Goal: Task Accomplishment & Management: Use online tool/utility

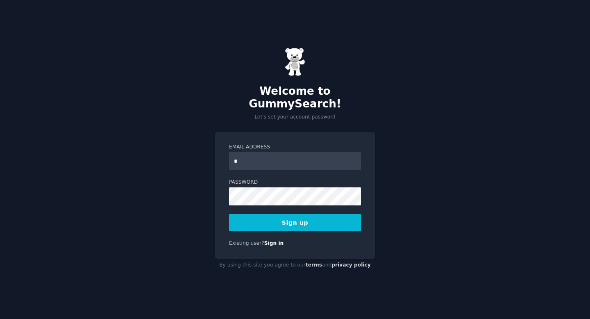
type input "**********"
click at [286, 219] on button "Sign up" at bounding box center [295, 222] width 132 height 17
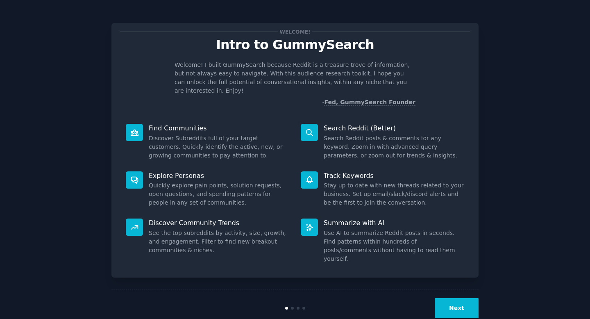
click at [480, 293] on div "Welcome! Intro to GummySearch Welcome! I built GummySearch because Reddit is a …" at bounding box center [294, 168] width 567 height 315
click at [468, 298] on button "Next" at bounding box center [457, 308] width 44 height 20
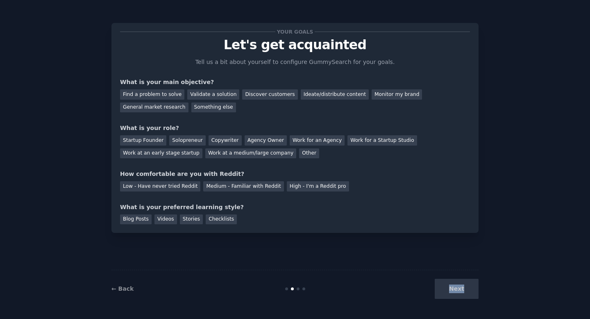
click at [468, 291] on div "Next" at bounding box center [417, 288] width 122 height 20
click at [331, 273] on div "← Back Next" at bounding box center [294, 288] width 367 height 38
click at [452, 286] on div "Next" at bounding box center [417, 288] width 122 height 20
click at [256, 184] on div "Medium - Familiar with Reddit" at bounding box center [243, 186] width 80 height 10
click at [139, 219] on div "Blog Posts" at bounding box center [136, 219] width 32 height 10
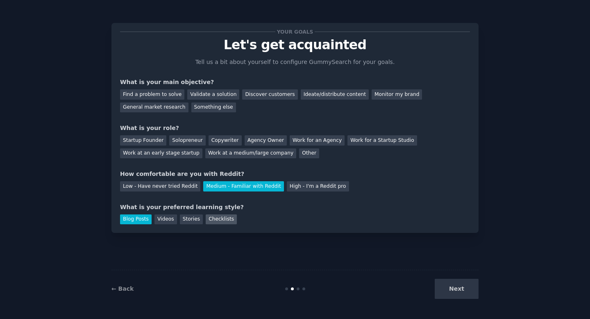
click at [212, 218] on div "Checklists" at bounding box center [221, 219] width 31 height 10
click at [211, 140] on div "Copywriter" at bounding box center [224, 140] width 33 height 10
click at [246, 95] on div "Discover customers" at bounding box center [269, 94] width 55 height 10
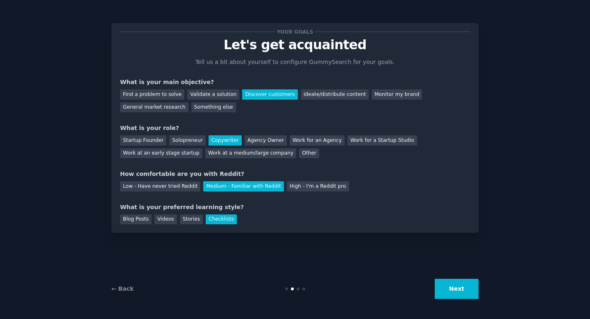
click at [461, 290] on button "Next" at bounding box center [457, 288] width 44 height 20
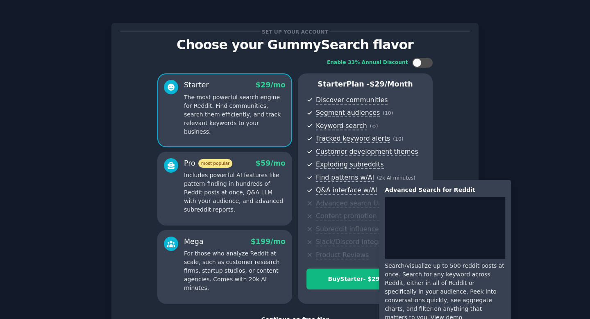
scroll to position [63, 0]
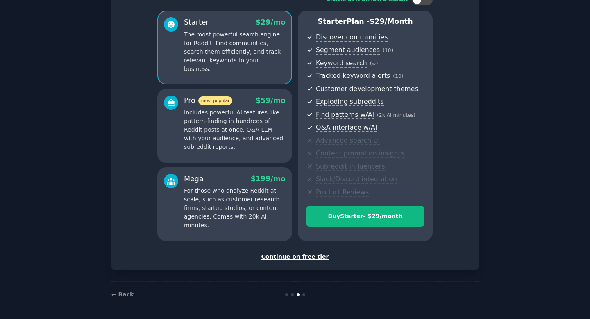
click at [284, 258] on div "Continue on free tier" at bounding box center [295, 256] width 350 height 9
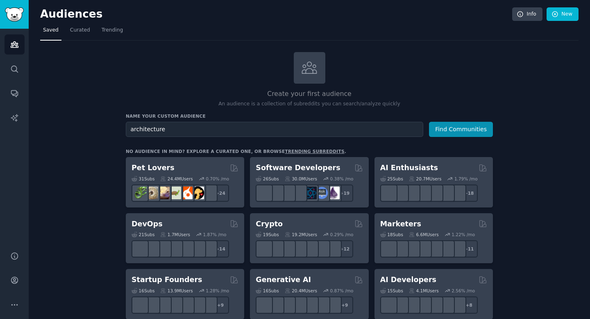
click at [429, 122] on button "Find Communities" at bounding box center [461, 129] width 64 height 15
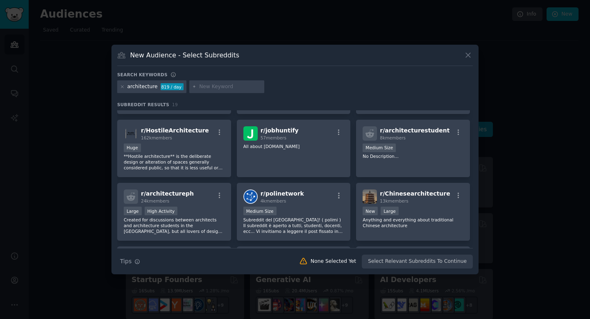
scroll to position [181, 0]
click at [468, 51] on icon at bounding box center [468, 55] width 9 height 9
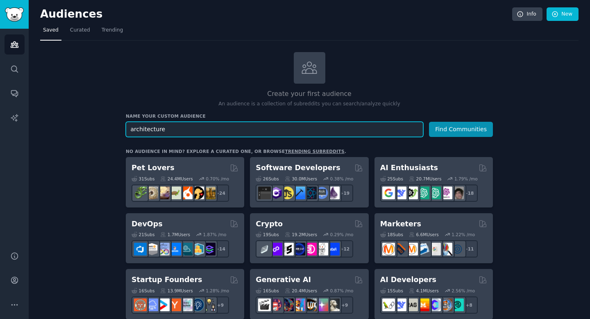
click at [228, 131] on input "architecture" at bounding box center [274, 129] width 297 height 15
type input "home owning"
click at [429, 122] on button "Find Communities" at bounding box center [461, 129] width 64 height 15
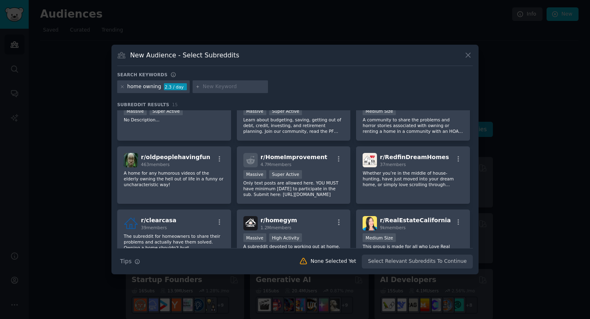
scroll to position [27, 0]
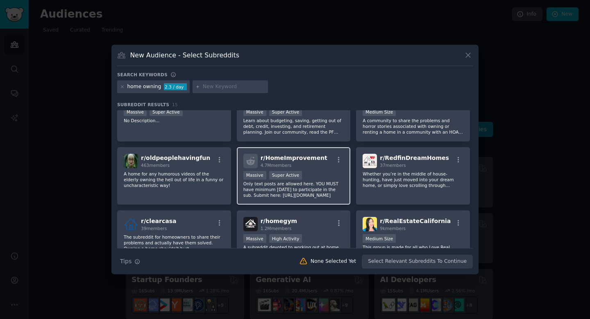
click at [306, 160] on span "r/ HomeImprovement" at bounding box center [293, 157] width 67 height 7
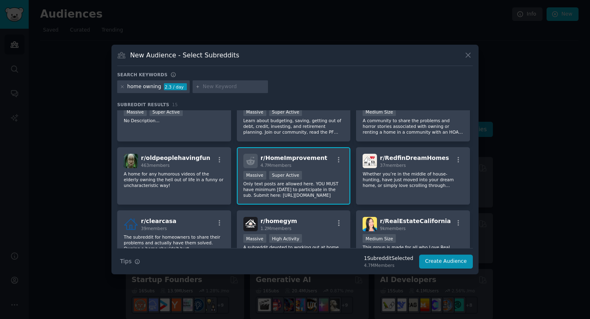
scroll to position [0, 0]
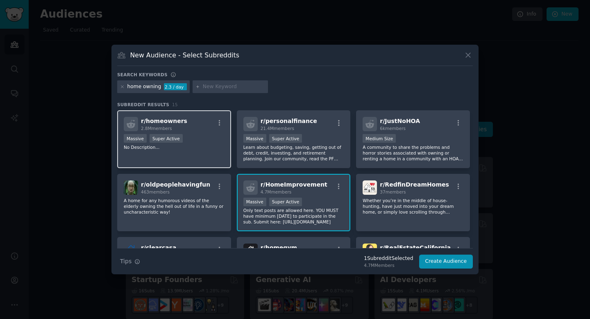
click at [183, 119] on div "r/ homeowners 2.8M members" at bounding box center [174, 124] width 101 height 14
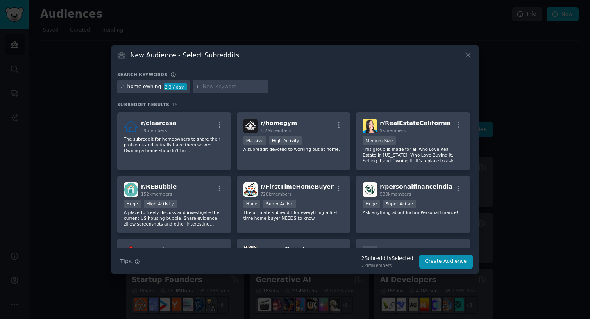
scroll to position [134, 0]
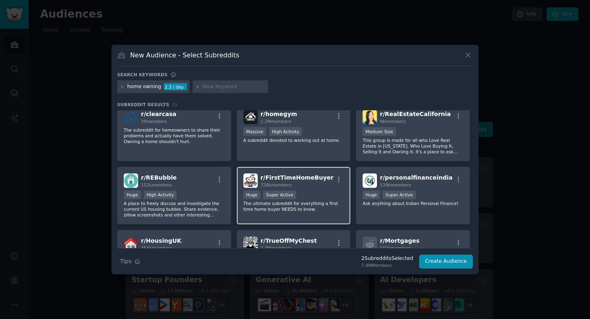
click at [301, 177] on span "r/ FirstTimeHomeBuyer" at bounding box center [296, 177] width 73 height 7
click at [208, 87] on input "text" at bounding box center [234, 86] width 62 height 7
type input "architecture"
click at [137, 88] on div "home owning" at bounding box center [144, 86] width 34 height 7
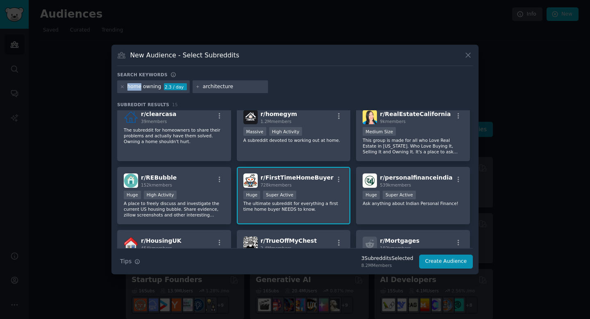
click at [137, 88] on div "home owning" at bounding box center [144, 86] width 34 height 7
click at [122, 86] on icon at bounding box center [122, 86] width 5 height 5
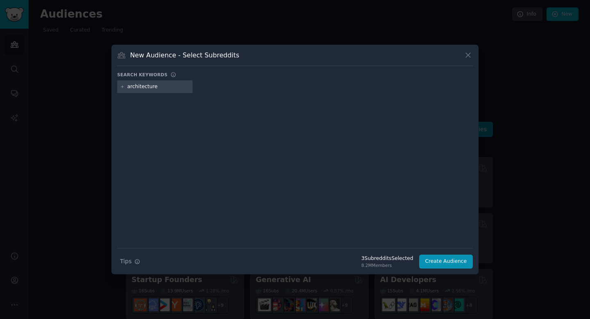
click at [160, 89] on input "architecture" at bounding box center [158, 86] width 62 height 7
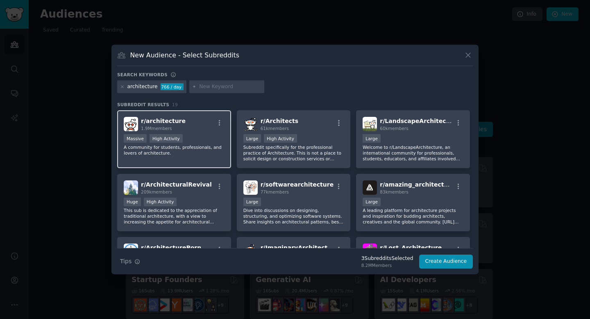
click at [212, 127] on div "r/ architecture 1.9M members" at bounding box center [174, 124] width 101 height 14
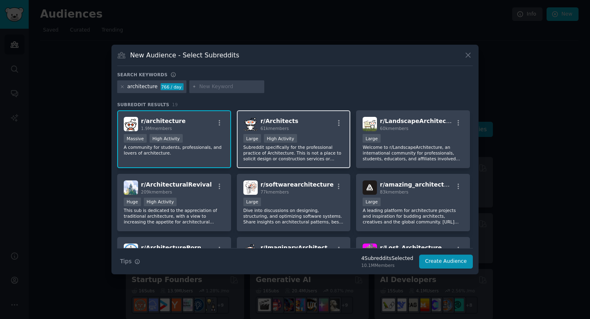
click at [290, 125] on h2 "r/ Architects 61k members" at bounding box center [279, 124] width 38 height 14
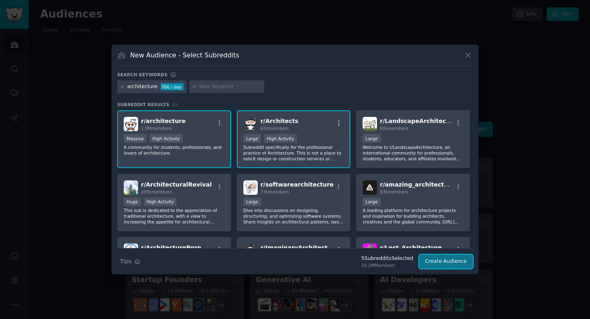
click at [453, 262] on button "Create Audience" at bounding box center [446, 261] width 54 height 14
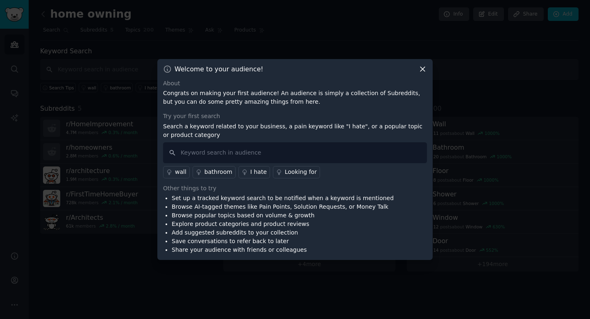
click at [421, 68] on div "Welcome to your audience! About Congrats on making your first audience! An audi…" at bounding box center [294, 159] width 275 height 201
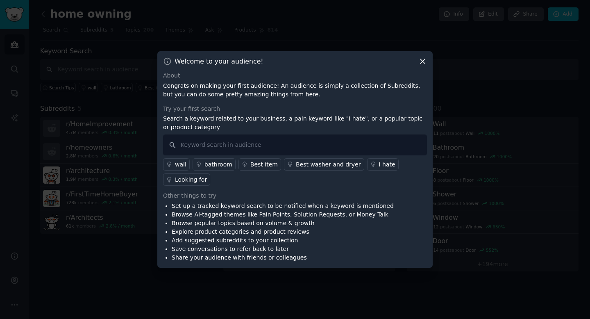
click at [420, 64] on icon at bounding box center [422, 61] width 9 height 9
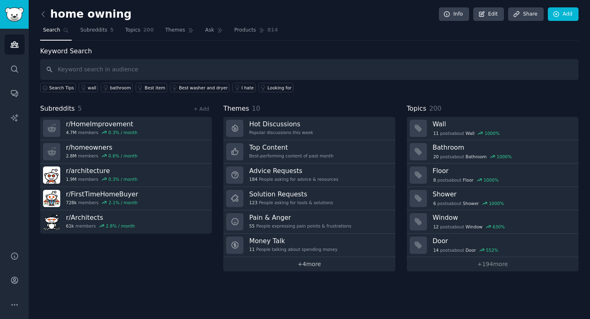
click at [306, 267] on link "+ 4 more" at bounding box center [309, 264] width 172 height 14
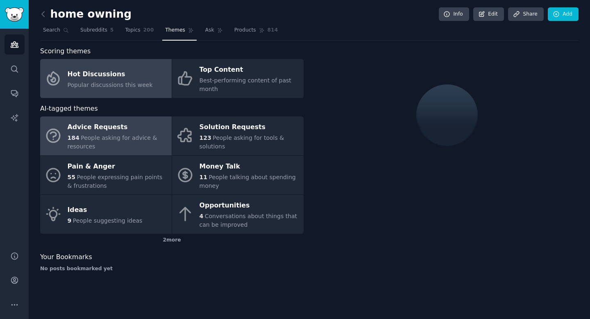
click at [140, 132] on div "Advice Requests" at bounding box center [118, 127] width 100 height 13
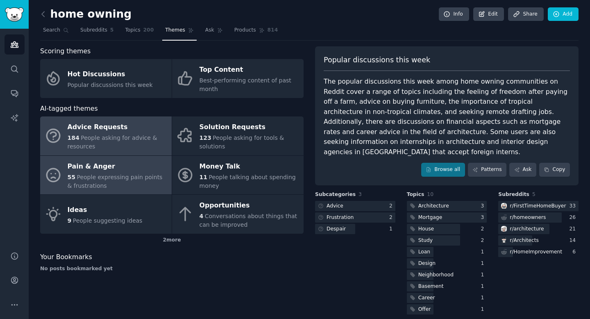
click at [134, 175] on span "People expressing pain points & frustrations" at bounding box center [115, 181] width 95 height 15
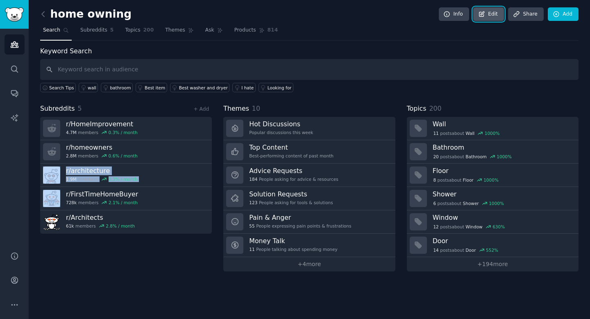
click at [488, 14] on link "Edit" at bounding box center [488, 14] width 31 height 14
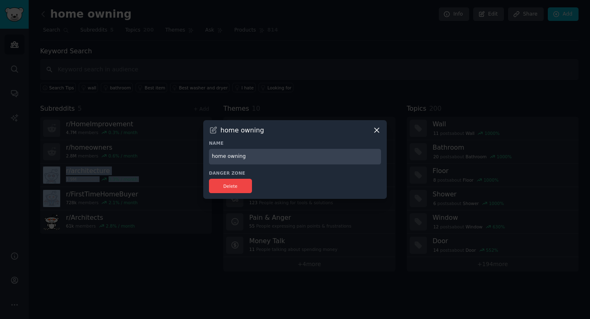
click at [380, 127] on icon at bounding box center [376, 130] width 9 height 9
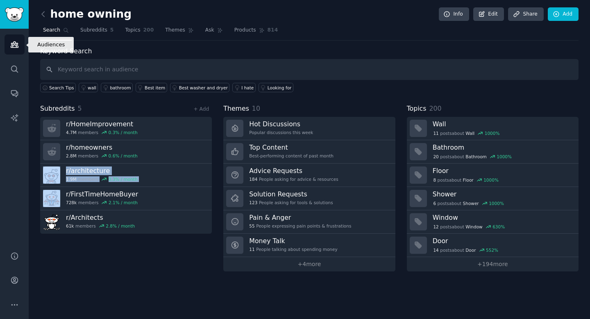
click at [18, 36] on link "Audiences" at bounding box center [15, 44] width 20 height 20
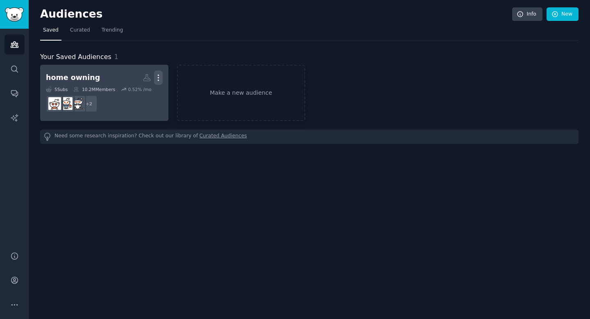
click at [161, 79] on icon "button" at bounding box center [158, 77] width 9 height 9
click at [135, 98] on p "Delete" at bounding box center [136, 95] width 19 height 9
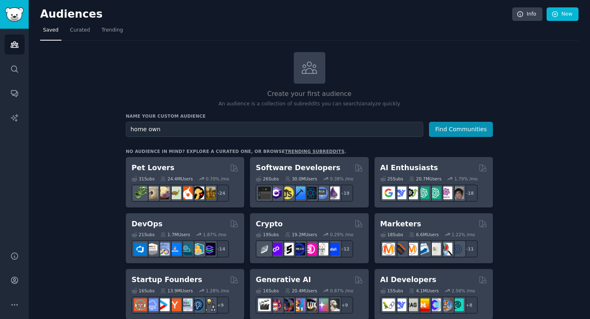
type input "home own"
click at [429, 122] on button "Find Communities" at bounding box center [461, 129] width 64 height 15
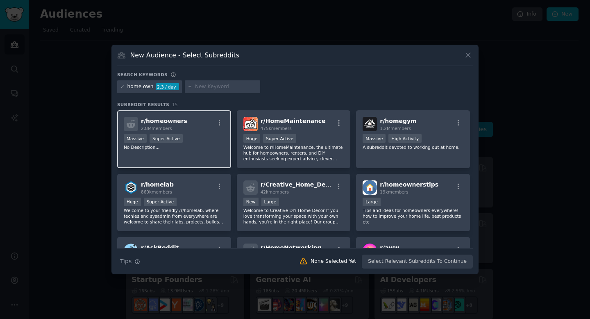
click at [194, 125] on div "r/ homeowners 2.8M members" at bounding box center [174, 124] width 101 height 14
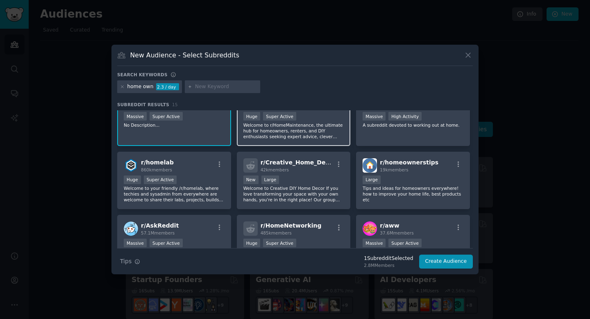
scroll to position [28, 0]
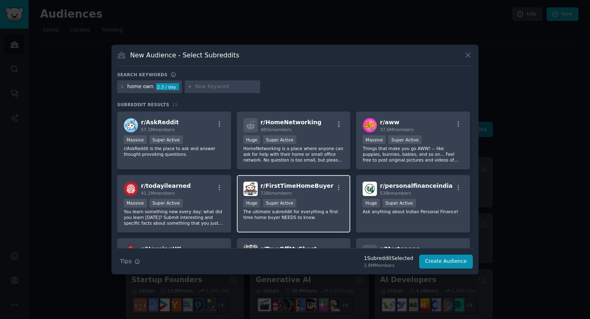
click at [308, 191] on div "728k members" at bounding box center [296, 193] width 73 height 6
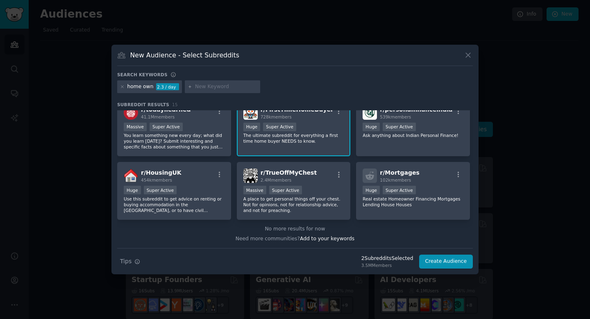
scroll to position [0, 0]
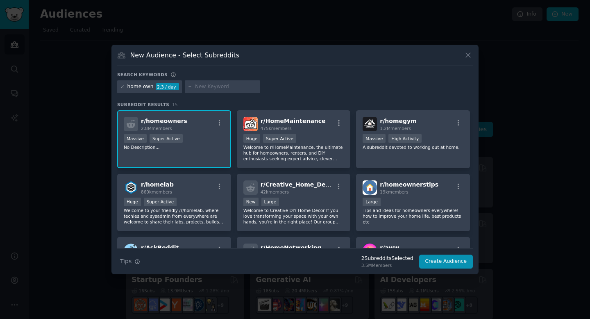
click at [145, 85] on div "home own" at bounding box center [140, 86] width 26 height 7
click at [121, 87] on icon at bounding box center [122, 87] width 2 height 2
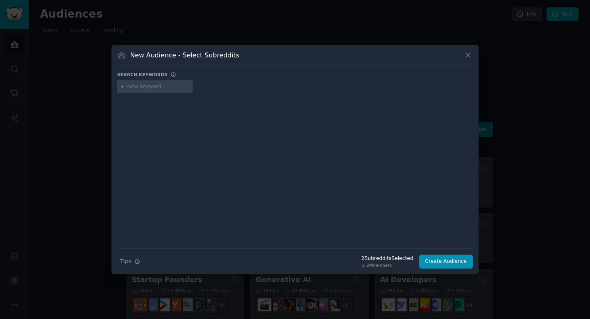
click at [142, 88] on input "text" at bounding box center [158, 86] width 62 height 7
type input "h"
type input "renovation"
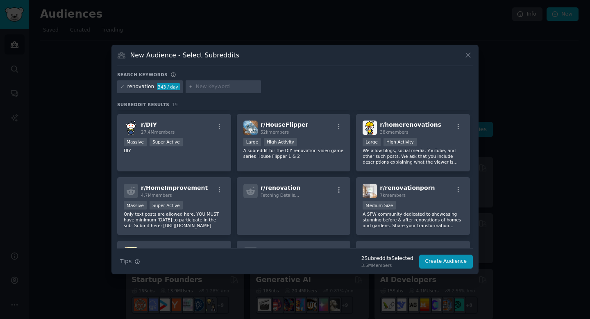
scroll to position [61, 0]
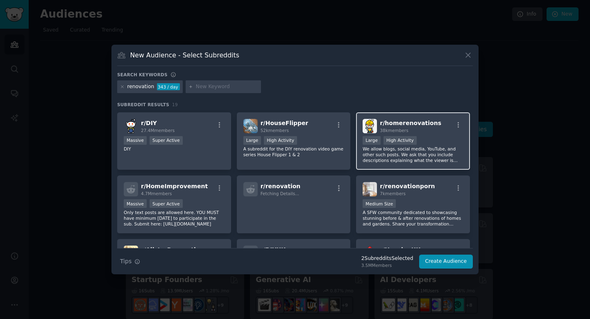
click at [427, 140] on div "Large High Activity" at bounding box center [412, 141] width 101 height 10
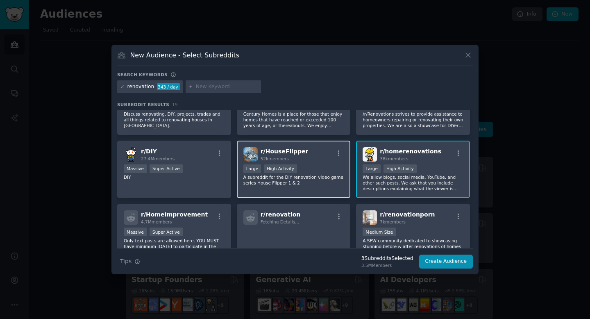
scroll to position [34, 0]
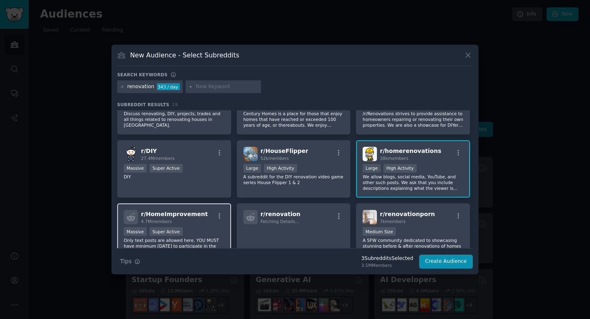
click at [198, 223] on div "r/ HomeImprovement 4.7M members" at bounding box center [174, 217] width 101 height 14
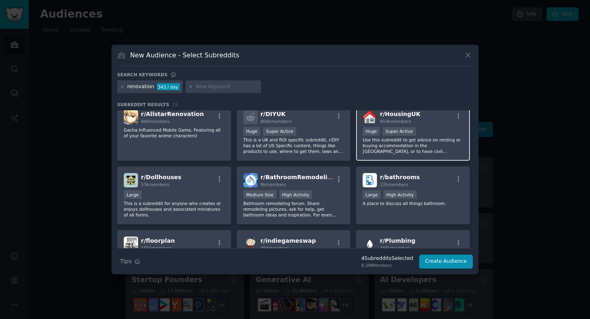
scroll to position [198, 0]
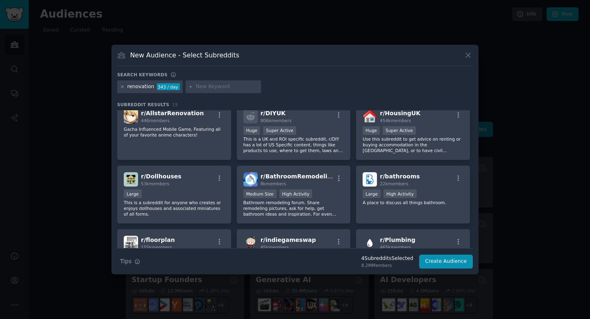
click at [122, 87] on icon at bounding box center [122, 86] width 5 height 5
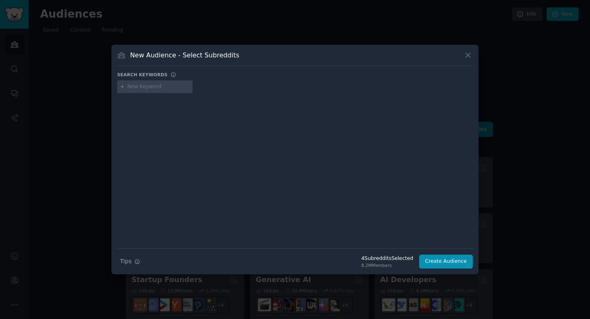
click at [135, 87] on input "text" at bounding box center [158, 86] width 62 height 7
type input "remodeling"
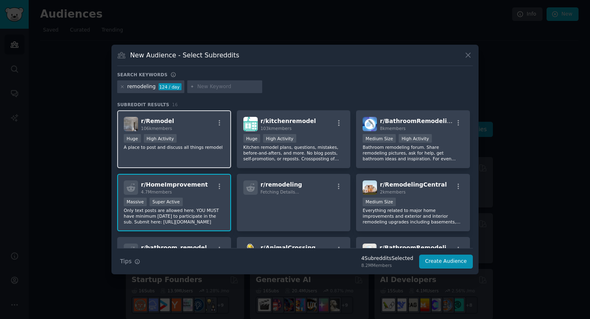
click at [204, 125] on div "r/ Remodel 106k members" at bounding box center [174, 124] width 101 height 14
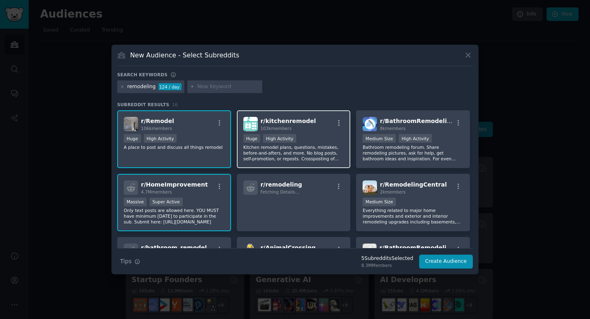
click at [297, 127] on div "103k members" at bounding box center [287, 128] width 55 height 6
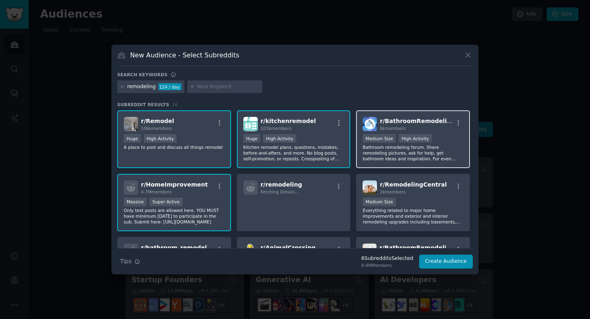
click at [435, 121] on span "r/ BathroomRemodeling" at bounding box center [417, 121] width 75 height 7
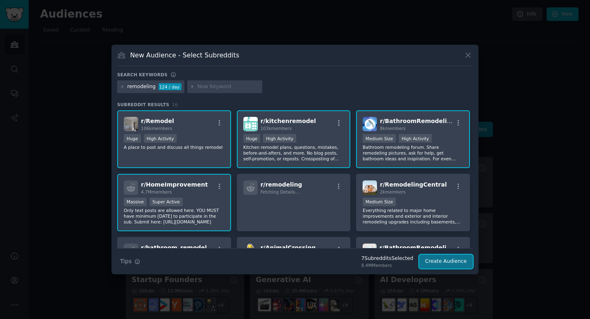
click at [436, 259] on button "Create Audience" at bounding box center [446, 261] width 54 height 14
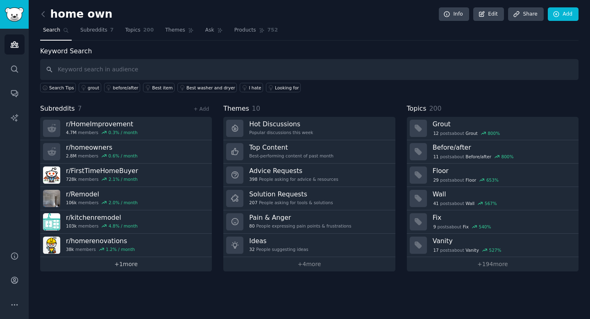
click at [109, 262] on link "+ 1 more" at bounding box center [126, 264] width 172 height 14
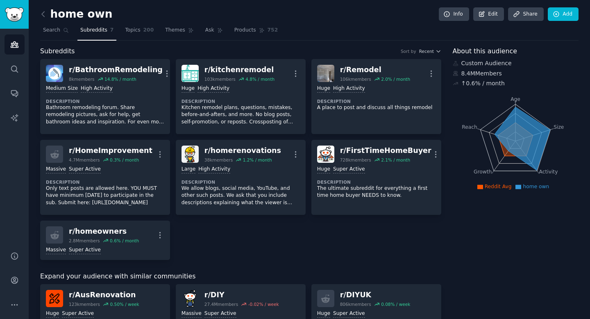
click at [514, 111] on icon at bounding box center [521, 137] width 55 height 63
click at [457, 17] on link "Info" at bounding box center [454, 14] width 30 height 14
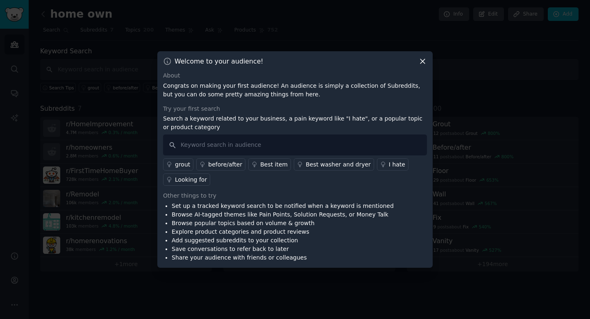
click at [421, 61] on icon at bounding box center [422, 61] width 9 height 9
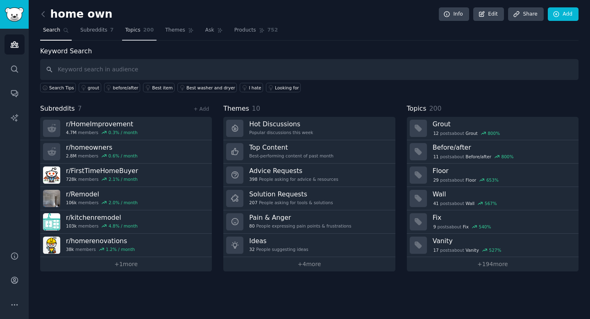
click at [129, 32] on span "Topics" at bounding box center [132, 30] width 15 height 7
click at [96, 35] on link "Subreddits 7" at bounding box center [96, 32] width 39 height 17
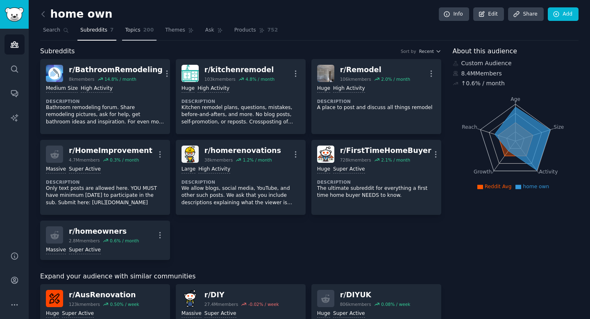
click at [136, 30] on span "Topics" at bounding box center [132, 30] width 15 height 7
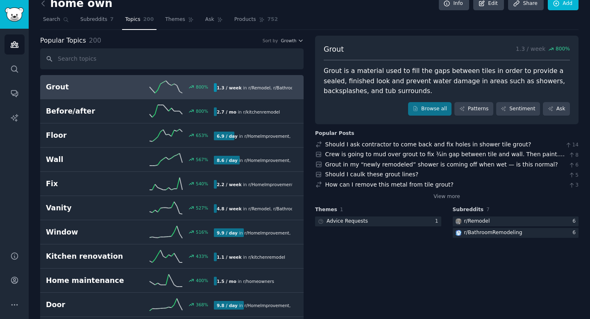
scroll to position [6, 0]
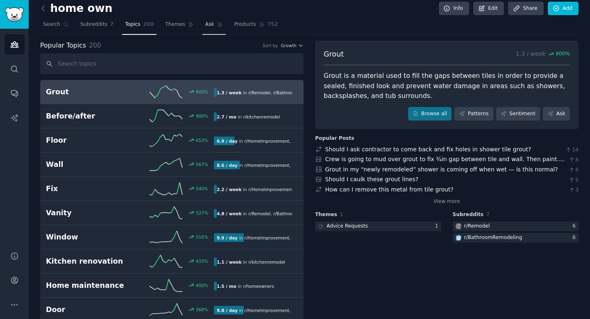
click at [213, 26] on link "Ask" at bounding box center [213, 26] width 23 height 17
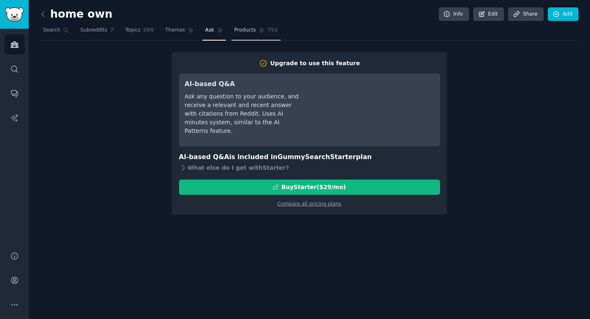
click at [246, 32] on span "Products" at bounding box center [245, 30] width 22 height 7
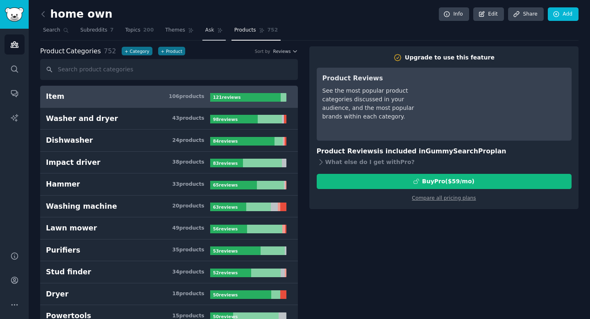
click at [217, 34] on link "Ask" at bounding box center [213, 32] width 23 height 17
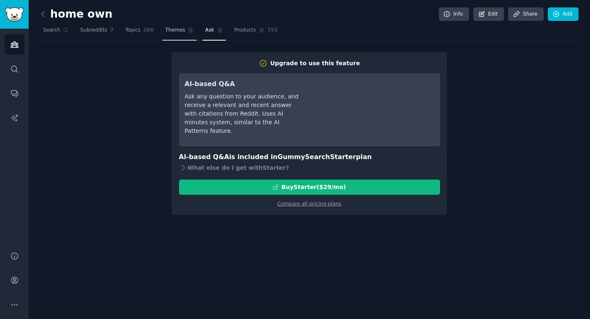
click at [175, 35] on link "Themes" at bounding box center [179, 32] width 34 height 17
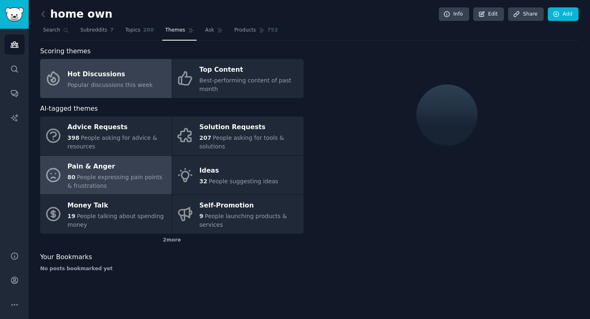
click at [132, 174] on span "People expressing pain points & frustrations" at bounding box center [115, 181] width 95 height 15
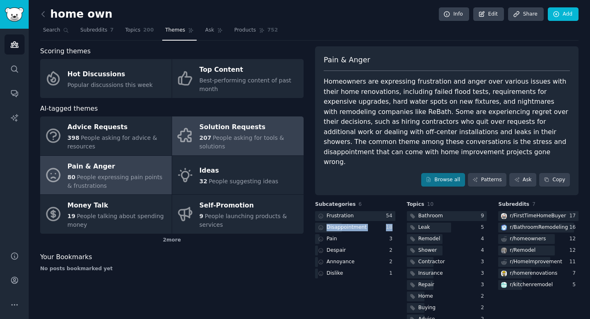
click at [207, 126] on div "Solution Requests" at bounding box center [249, 127] width 100 height 13
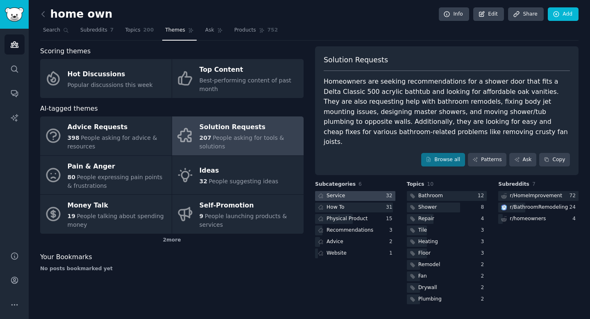
click at [362, 191] on div at bounding box center [355, 196] width 80 height 10
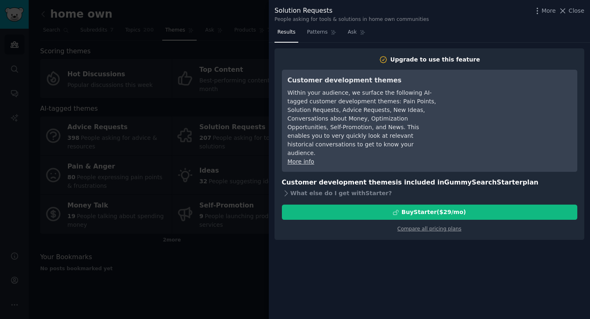
click at [200, 137] on div at bounding box center [295, 159] width 590 height 319
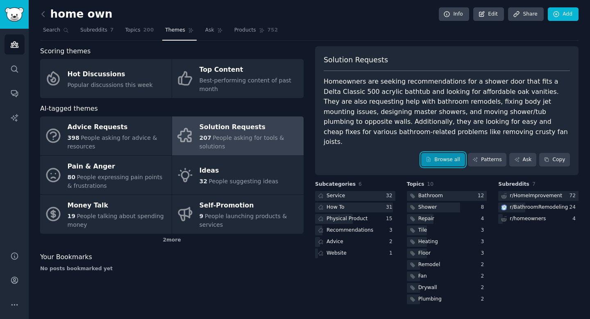
click at [445, 153] on link "Browse all" at bounding box center [443, 160] width 44 height 14
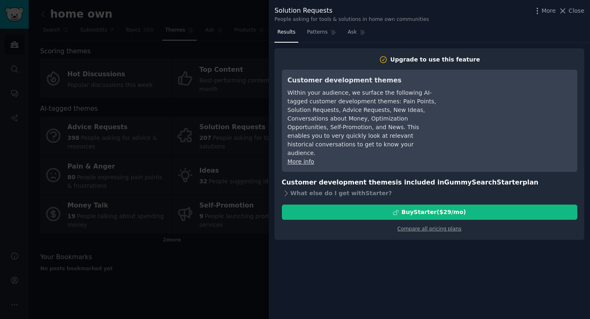
click at [210, 75] on div at bounding box center [295, 159] width 590 height 319
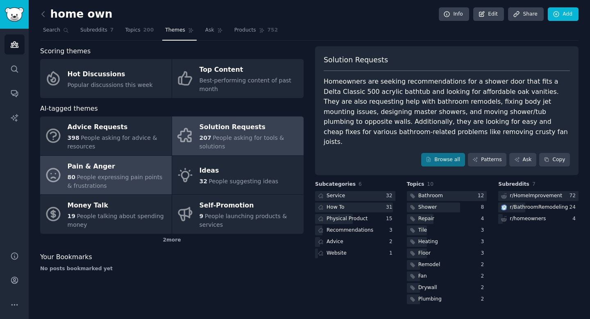
click at [97, 163] on div "Pain & Anger" at bounding box center [118, 166] width 100 height 13
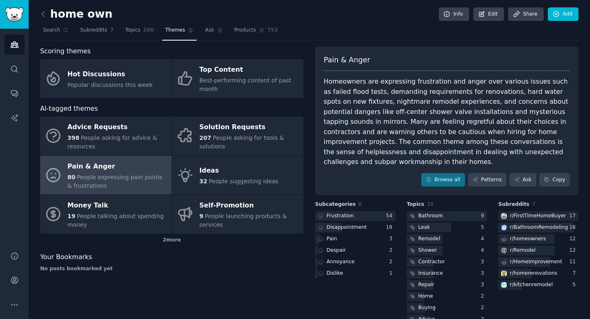
scroll to position [18, 0]
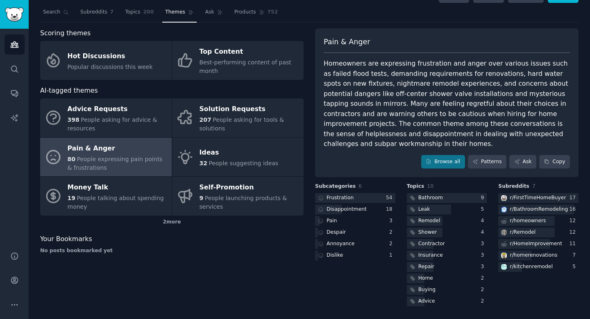
click at [412, 110] on div "Homeowners are expressing frustration and anger over various issues such as fai…" at bounding box center [447, 104] width 246 height 91
click at [361, 83] on div "Homeowners are expressing frustration and anger over various issues such as fai…" at bounding box center [447, 104] width 246 height 91
click at [352, 197] on div "Frustration" at bounding box center [335, 198] width 40 height 10
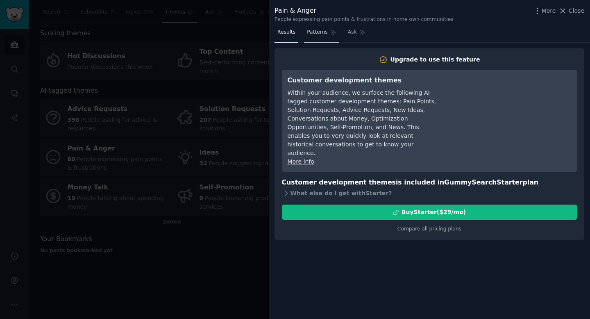
click at [321, 34] on span "Patterns" at bounding box center [317, 32] width 20 height 7
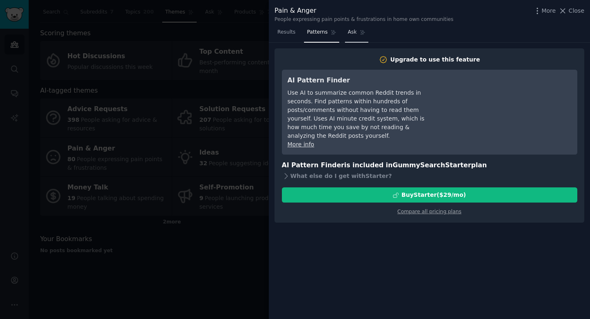
click at [357, 34] on link "Ask" at bounding box center [356, 34] width 23 height 17
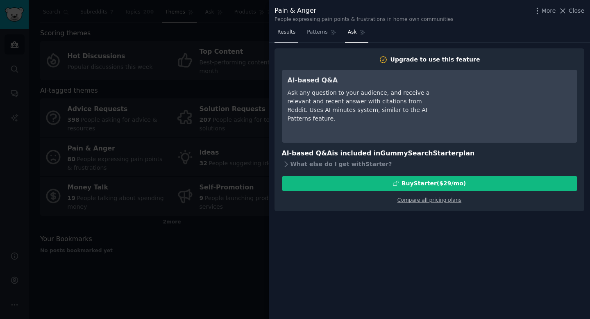
click at [289, 34] on span "Results" at bounding box center [286, 32] width 18 height 7
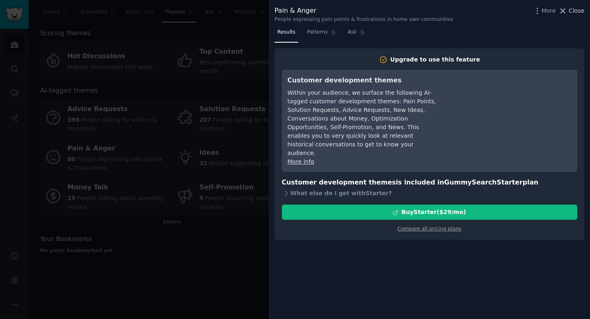
click at [575, 11] on span "Close" at bounding box center [576, 11] width 16 height 9
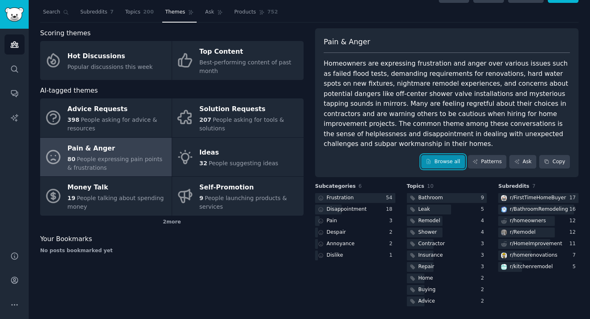
click at [440, 166] on link "Browse all" at bounding box center [443, 162] width 44 height 14
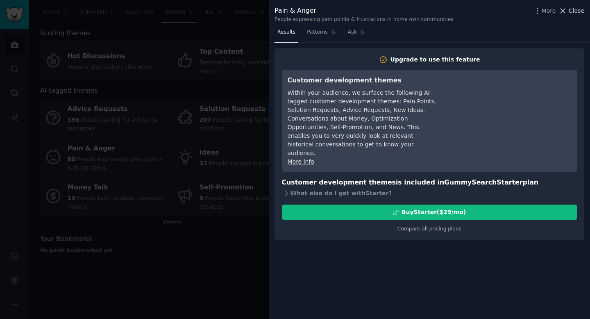
click at [575, 11] on span "Close" at bounding box center [576, 11] width 16 height 9
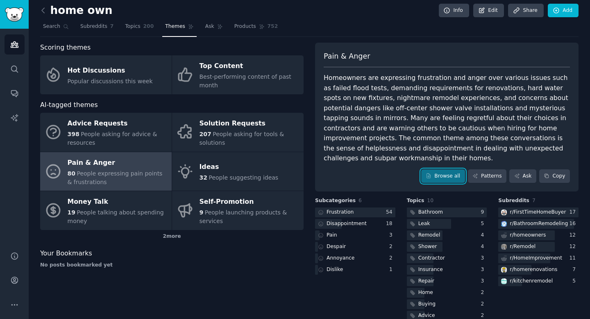
scroll to position [1, 0]
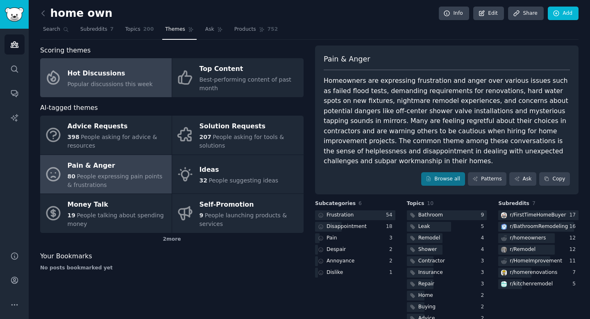
click at [109, 85] on span "Popular discussions this week" at bounding box center [110, 84] width 85 height 7
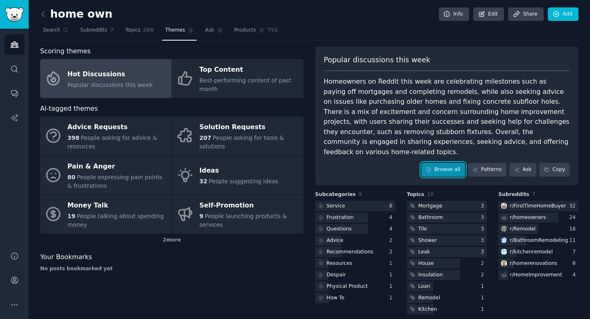
click at [446, 164] on link "Browse all" at bounding box center [443, 170] width 44 height 14
